Goal: Information Seeking & Learning: Learn about a topic

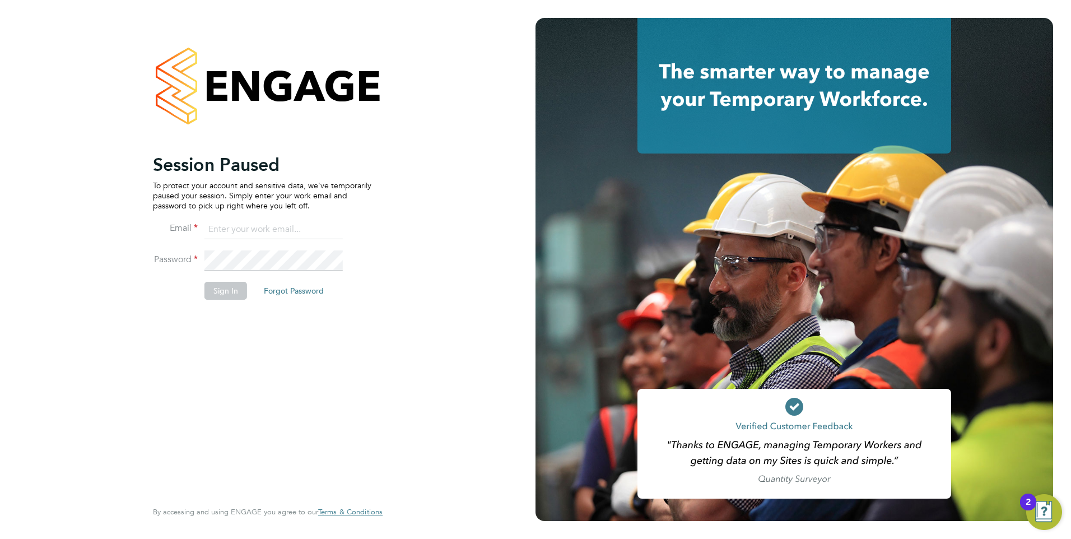
type input "jtarling@provision-recruitment.co.uk"
drag, startPoint x: 234, startPoint y: 298, endPoint x: 234, endPoint y: 289, distance: 9.0
click at [234, 291] on button "Sign In" at bounding box center [226, 291] width 43 height 18
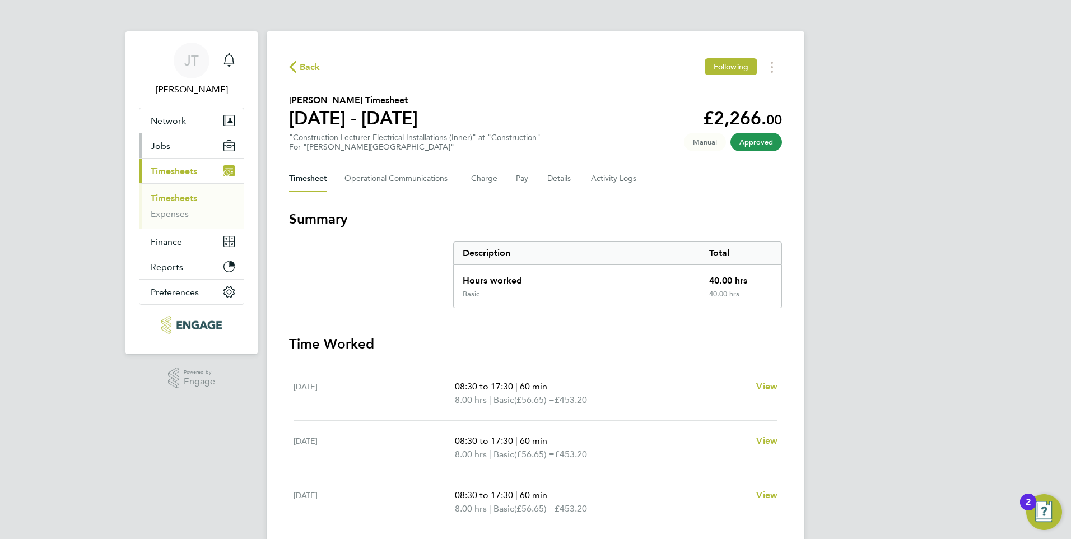
click at [190, 145] on button "Jobs" at bounding box center [192, 145] width 104 height 25
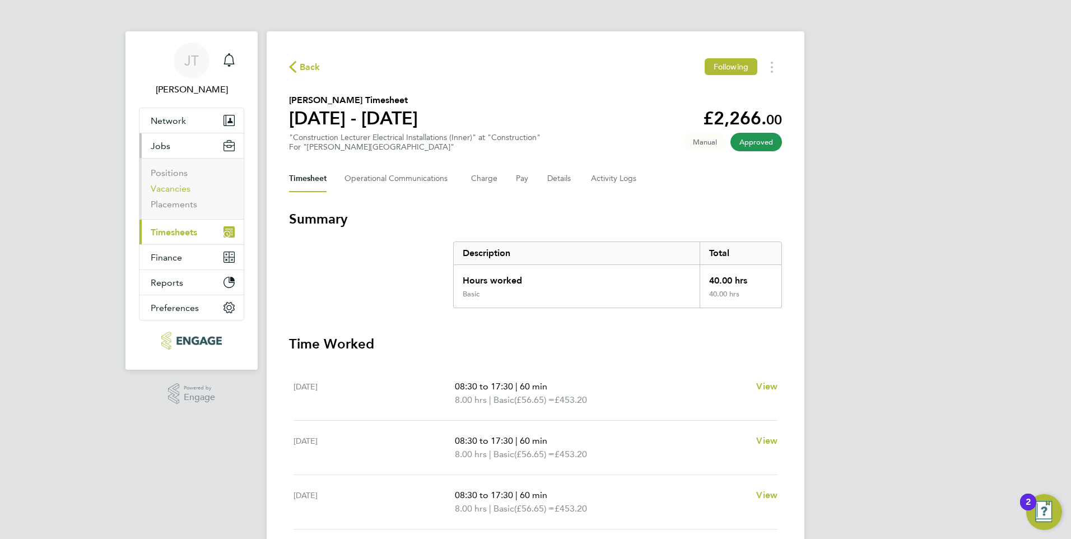
click at [167, 189] on link "Vacancies" at bounding box center [171, 188] width 40 height 11
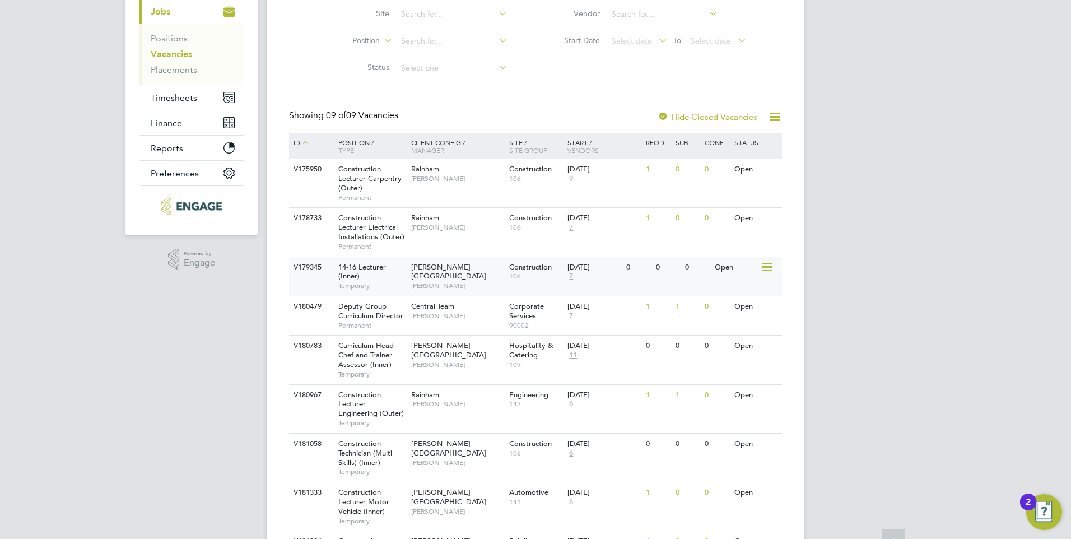
scroll to position [216, 0]
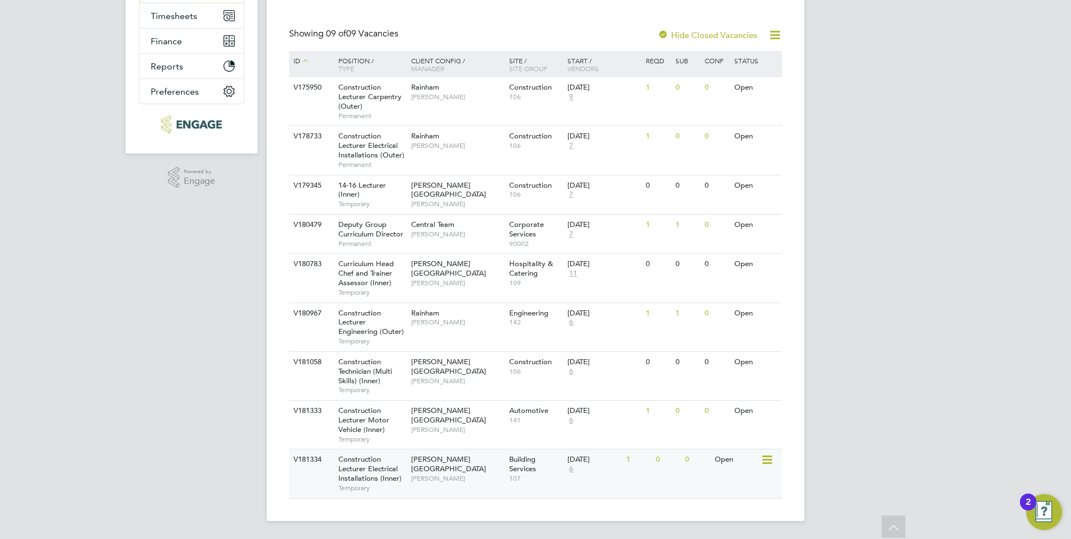
click at [473, 461] on div "[PERSON_NAME] Campus [PERSON_NAME]" at bounding box center [457, 468] width 98 height 39
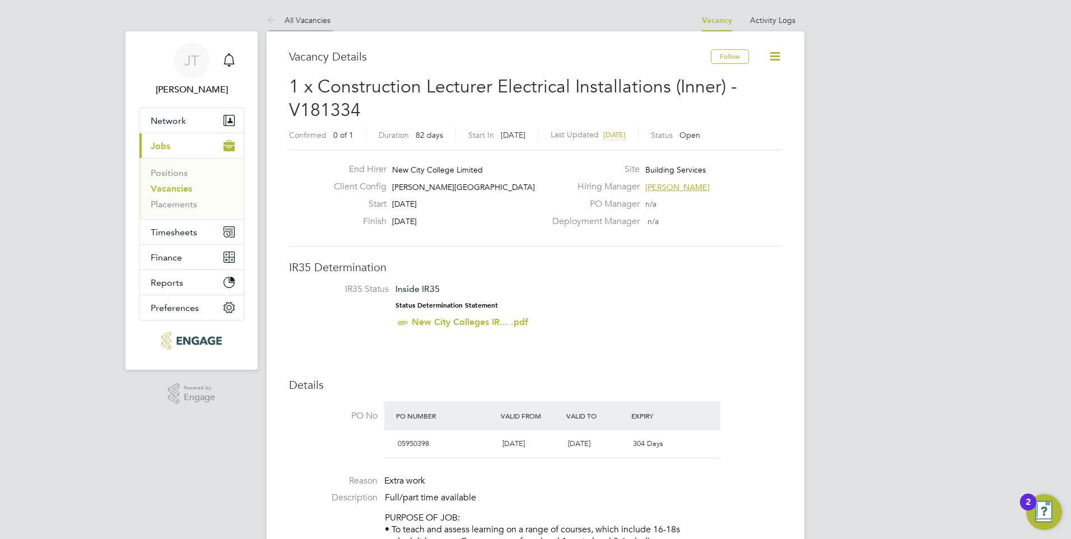
click at [303, 20] on link "All Vacancies" at bounding box center [299, 20] width 64 height 10
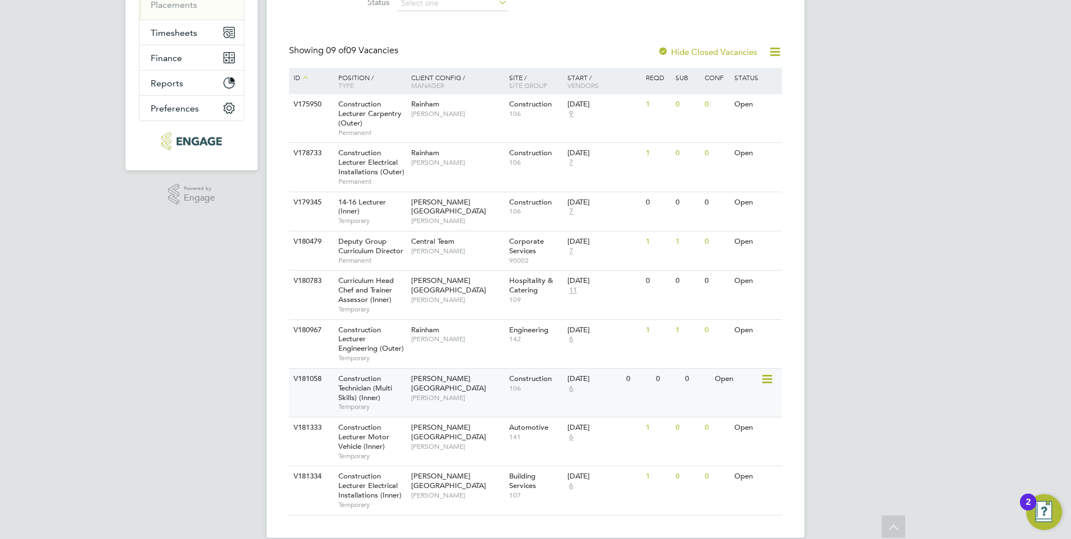
scroll to position [216, 0]
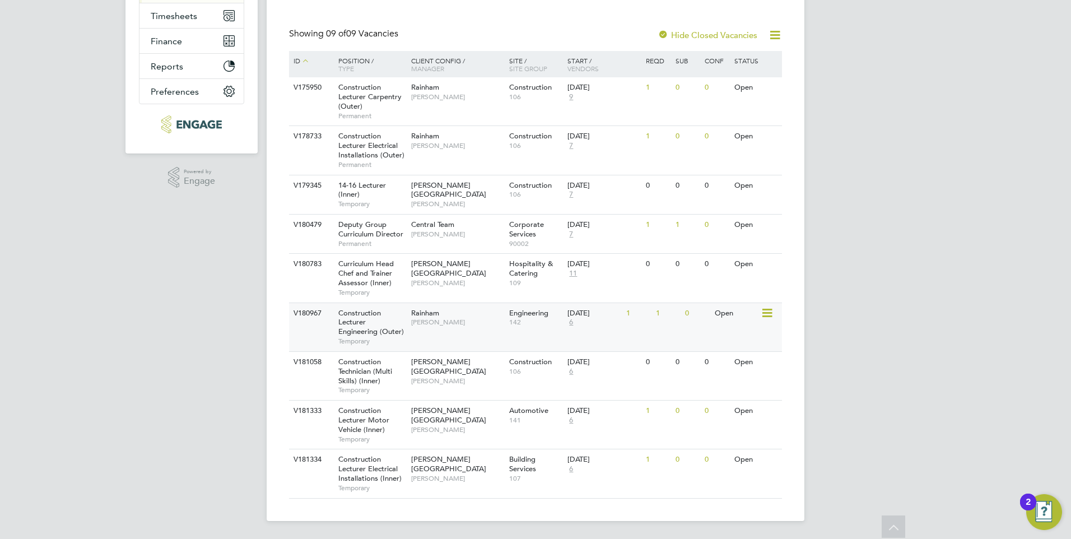
click at [456, 322] on span "[PERSON_NAME]" at bounding box center [457, 322] width 92 height 9
